Goal: Transaction & Acquisition: Purchase product/service

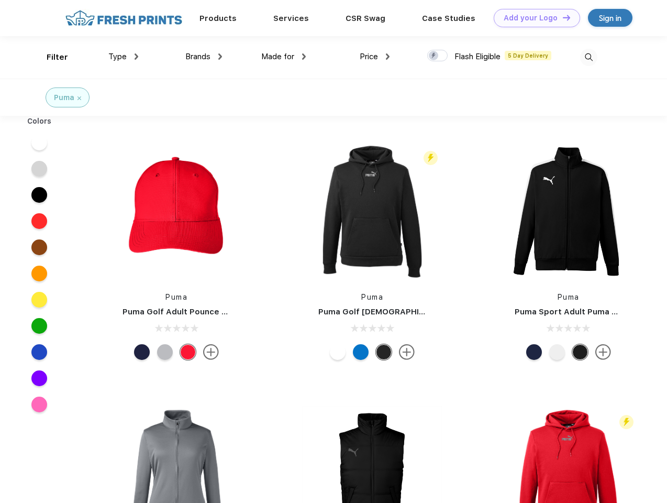
click at [533, 18] on link "Add your Logo Design Tool" at bounding box center [537, 18] width 86 height 18
click at [0, 0] on div "Design Tool" at bounding box center [0, 0] width 0 height 0
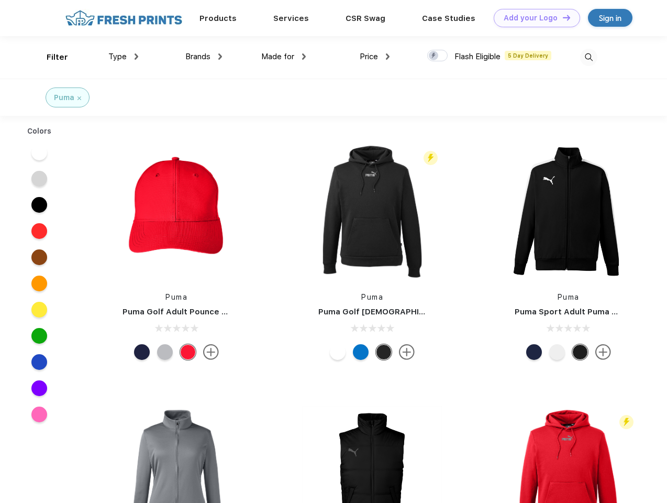
click at [562, 17] on link "Add your Logo Design Tool" at bounding box center [537, 18] width 86 height 18
click at [50, 57] on div "Filter" at bounding box center [57, 57] width 21 height 12
click at [124, 57] on span "Type" at bounding box center [117, 56] width 18 height 9
click at [204, 57] on span "Brands" at bounding box center [197, 56] width 25 height 9
click at [284, 57] on span "Made for" at bounding box center [277, 56] width 33 height 9
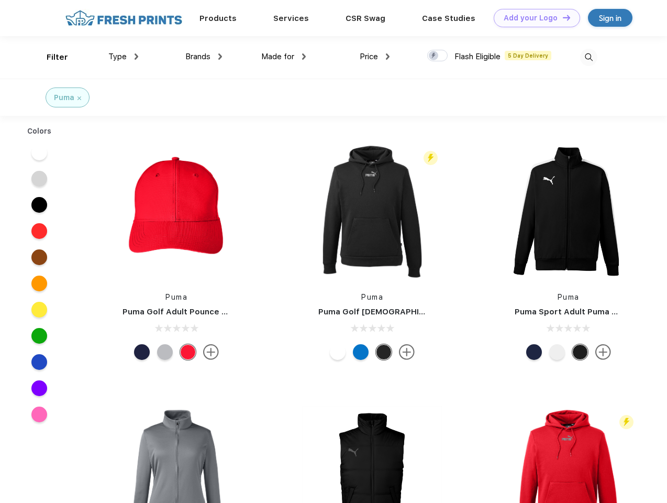
click at [375, 57] on span "Price" at bounding box center [369, 56] width 18 height 9
click at [438, 56] on div at bounding box center [437, 56] width 20 height 12
click at [434, 56] on input "checkbox" at bounding box center [430, 52] width 7 height 7
click at [588, 57] on img at bounding box center [588, 57] width 17 height 17
